Goal: Information Seeking & Learning: Learn about a topic

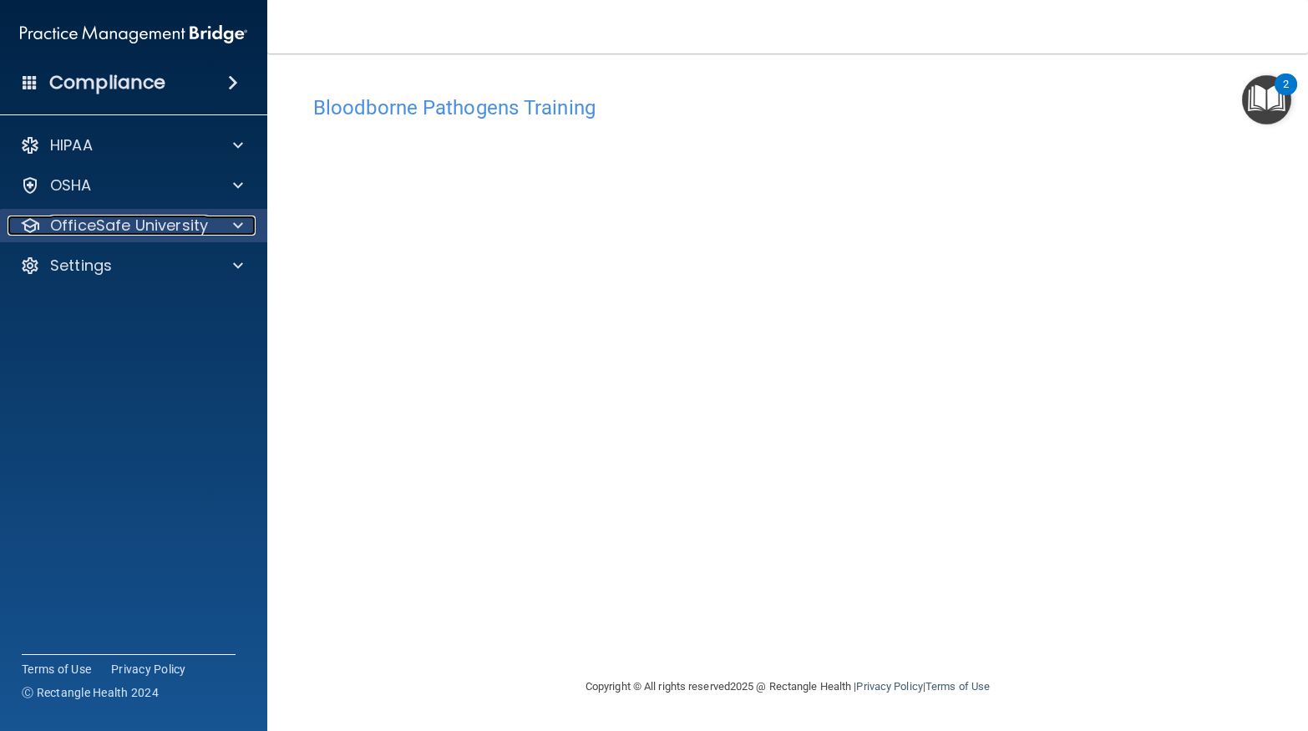
click at [153, 219] on p "OfficeSafe University" at bounding box center [129, 225] width 158 height 20
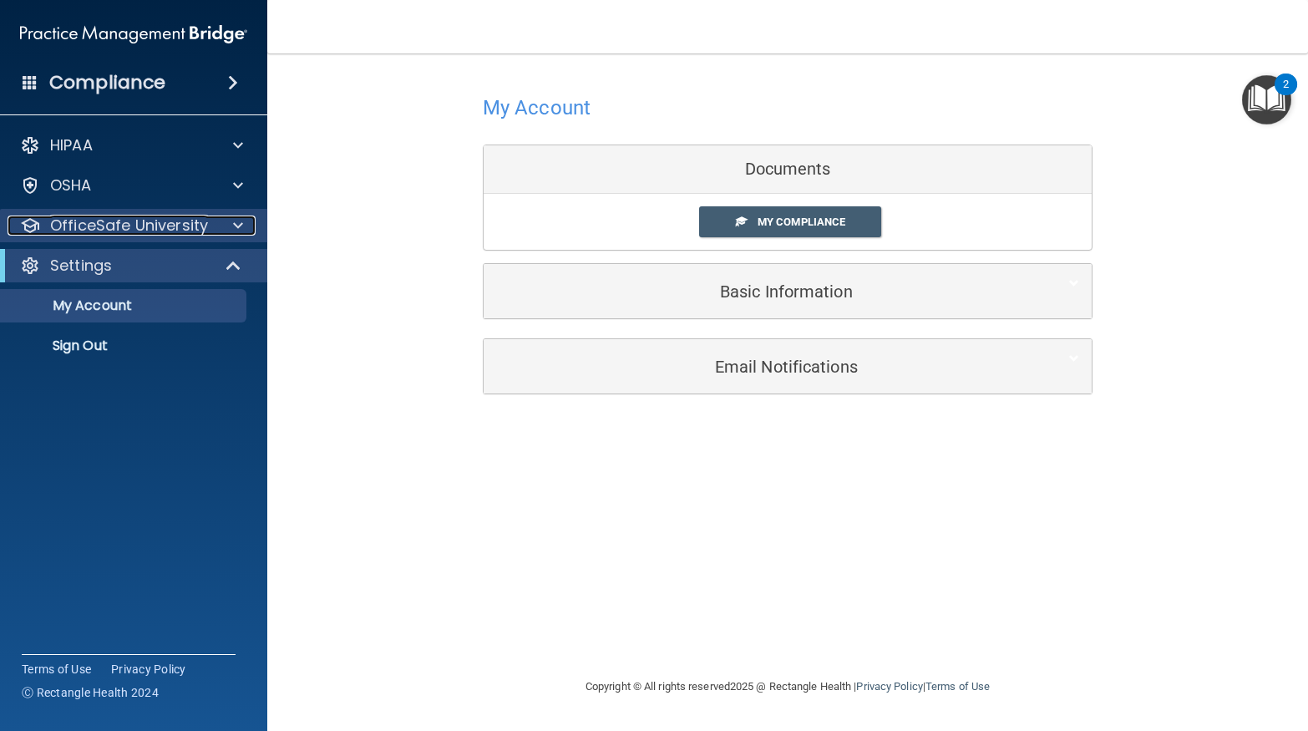
click at [104, 229] on p "OfficeSafe University" at bounding box center [129, 225] width 158 height 20
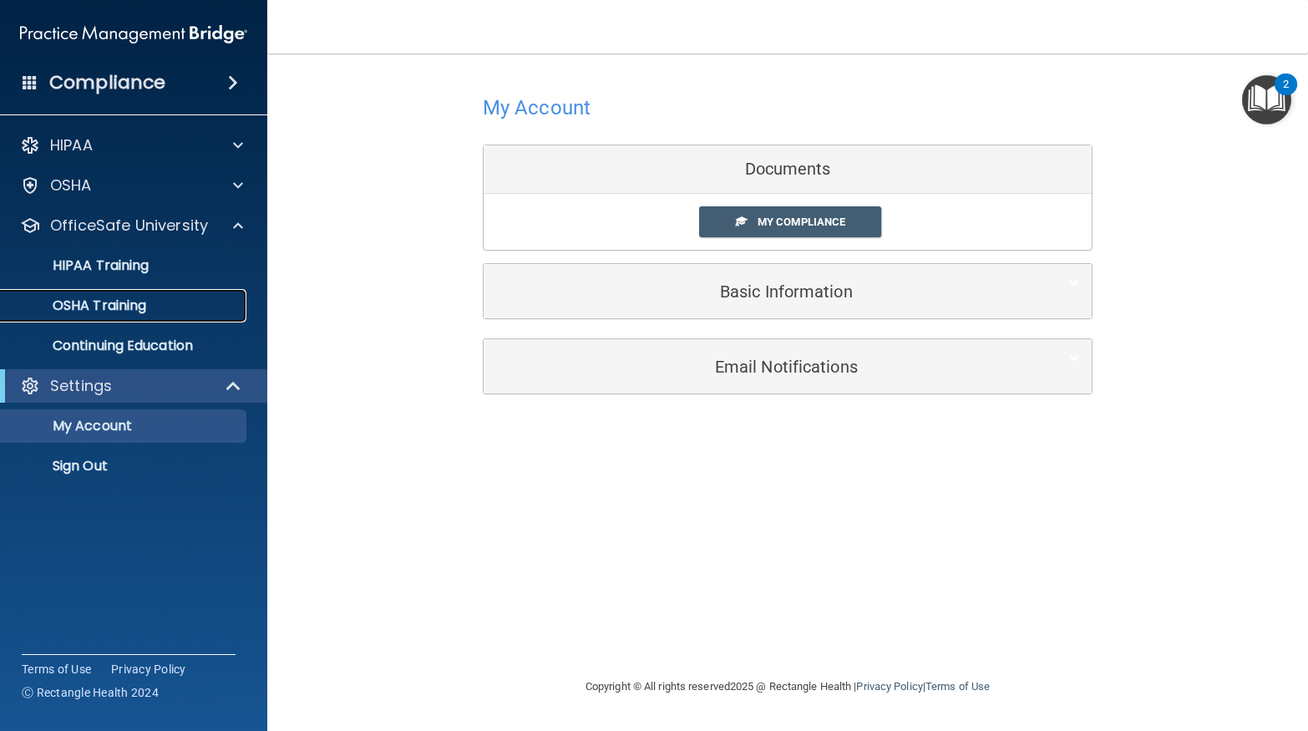
click at [140, 305] on p "OSHA Training" at bounding box center [78, 305] width 135 height 17
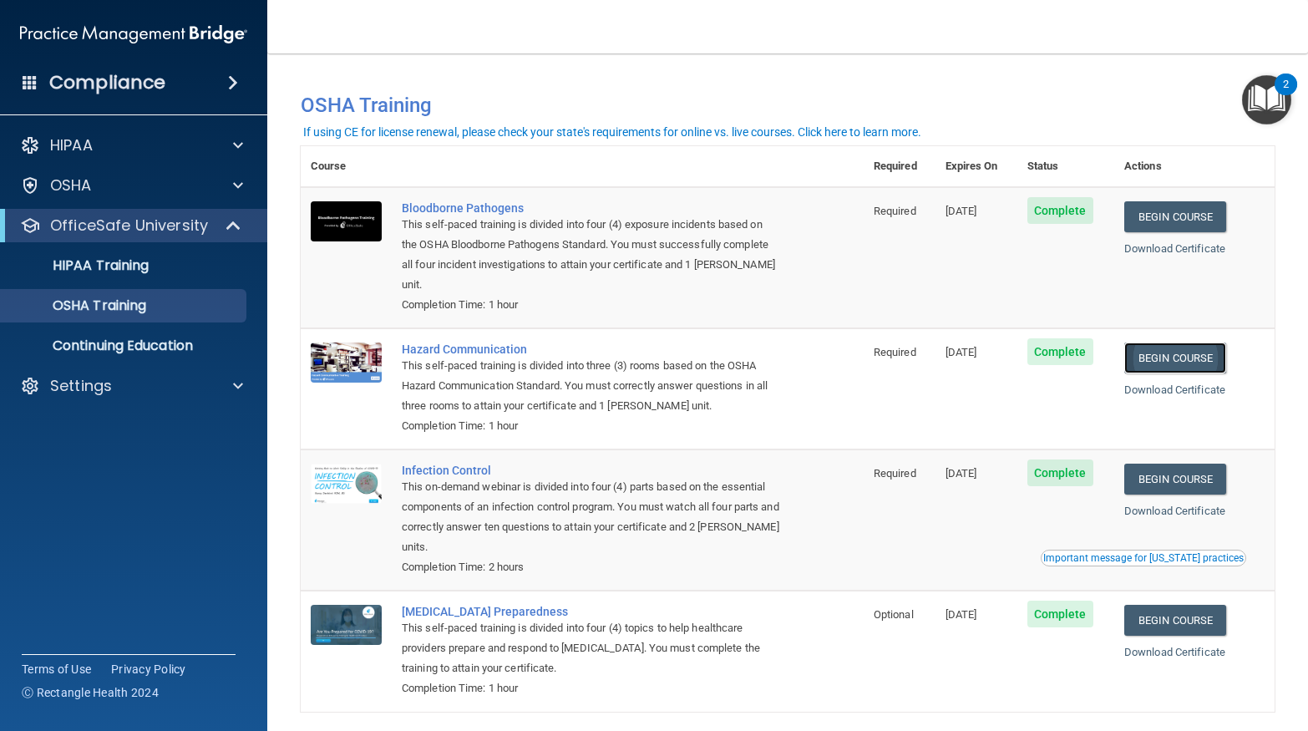
click at [1187, 342] on link "Begin Course" at bounding box center [1175, 357] width 102 height 31
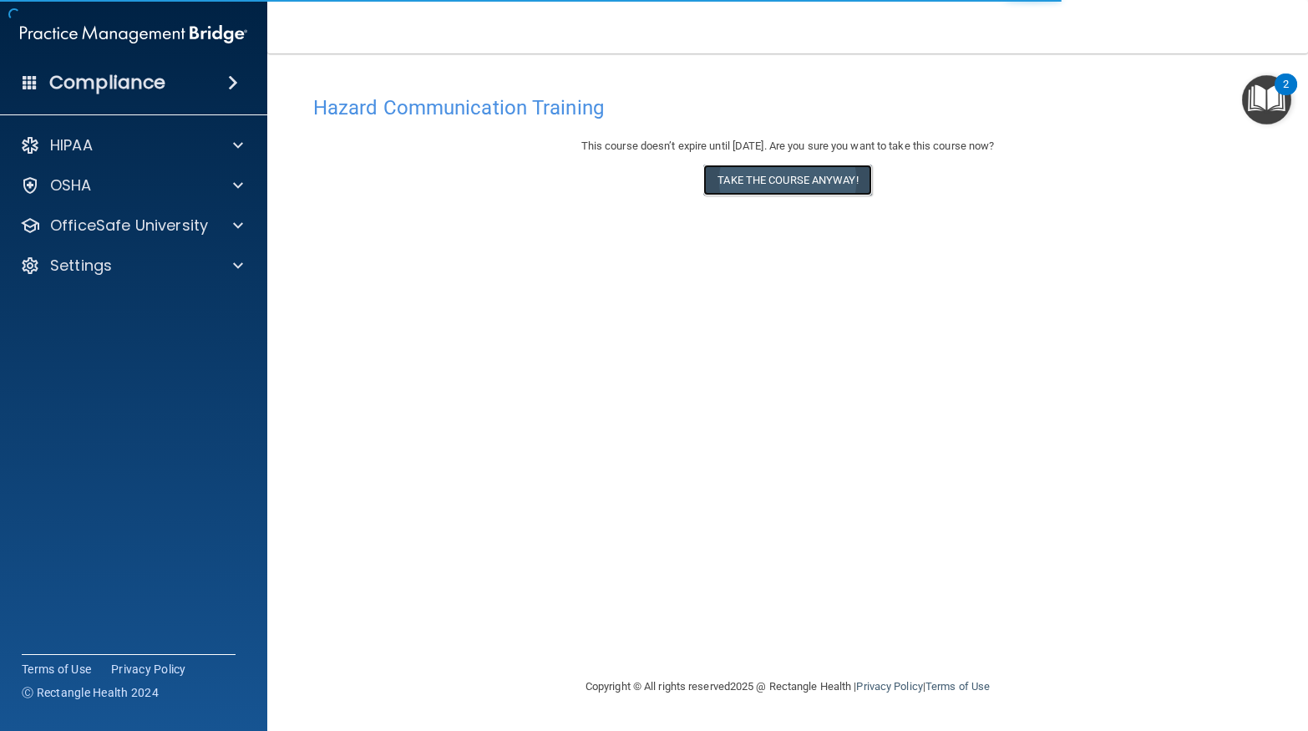
click at [741, 175] on button "Take the course anyway!" at bounding box center [787, 179] width 168 height 31
